Goal: Information Seeking & Learning: Learn about a topic

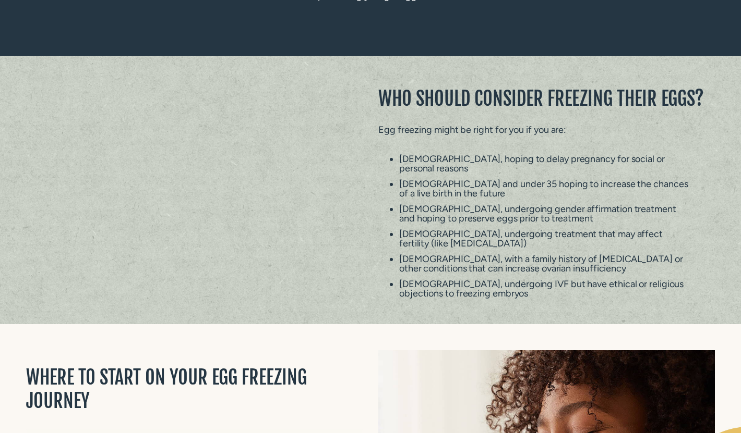
scroll to position [487, 0]
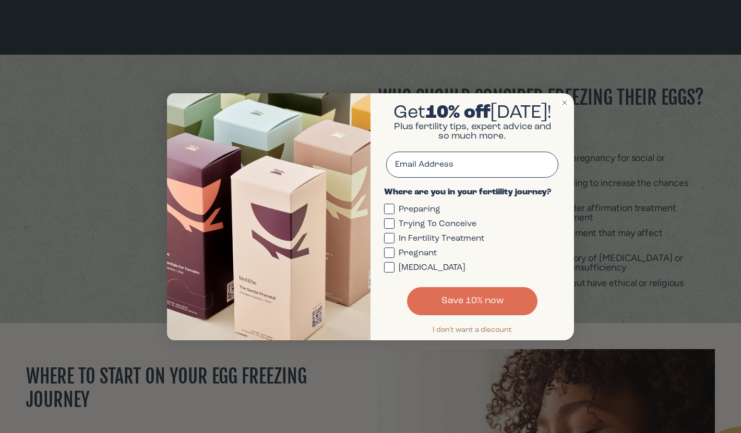
click at [564, 101] on icon "Close dialog" at bounding box center [564, 103] width 4 height 4
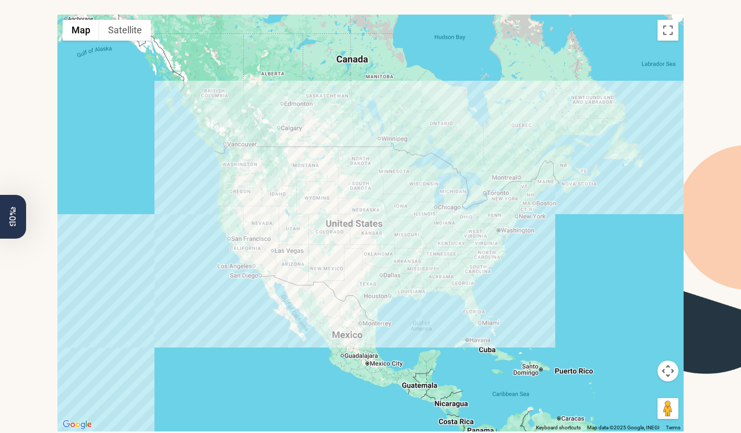
scroll to position [2683, 0]
